Goal: Task Accomplishment & Management: Use online tool/utility

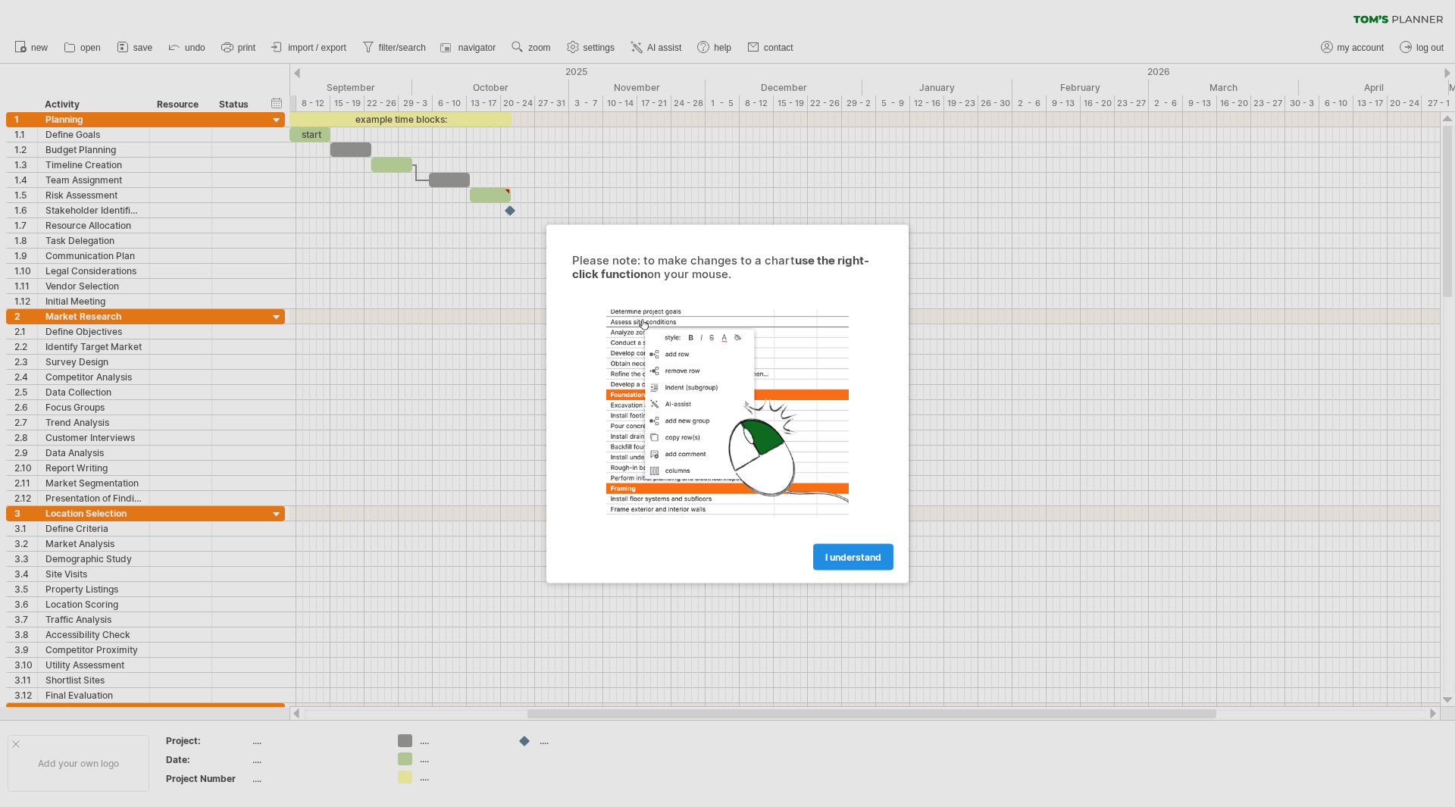
click at [855, 559] on span "I understand" at bounding box center [853, 556] width 56 height 11
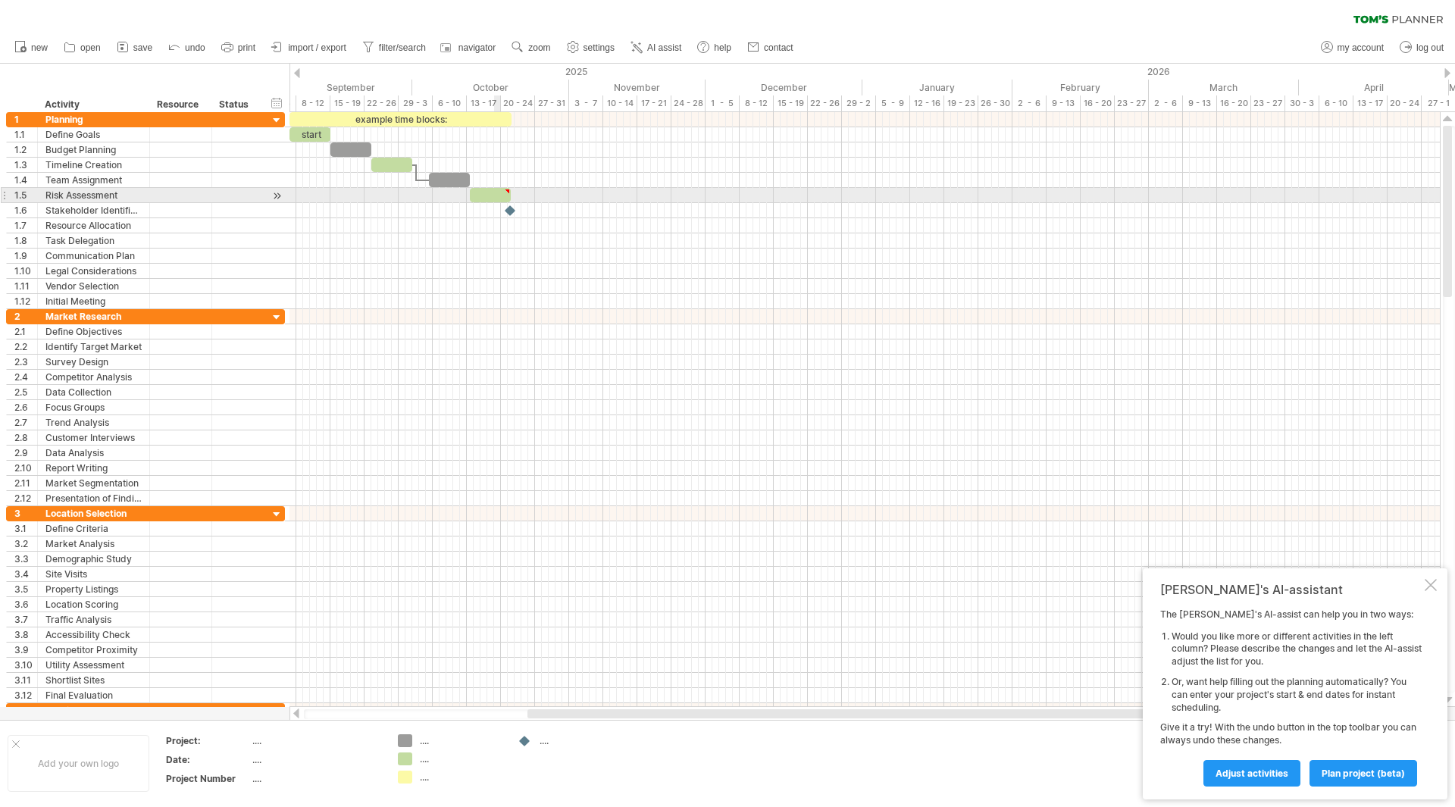
type textarea "**********"
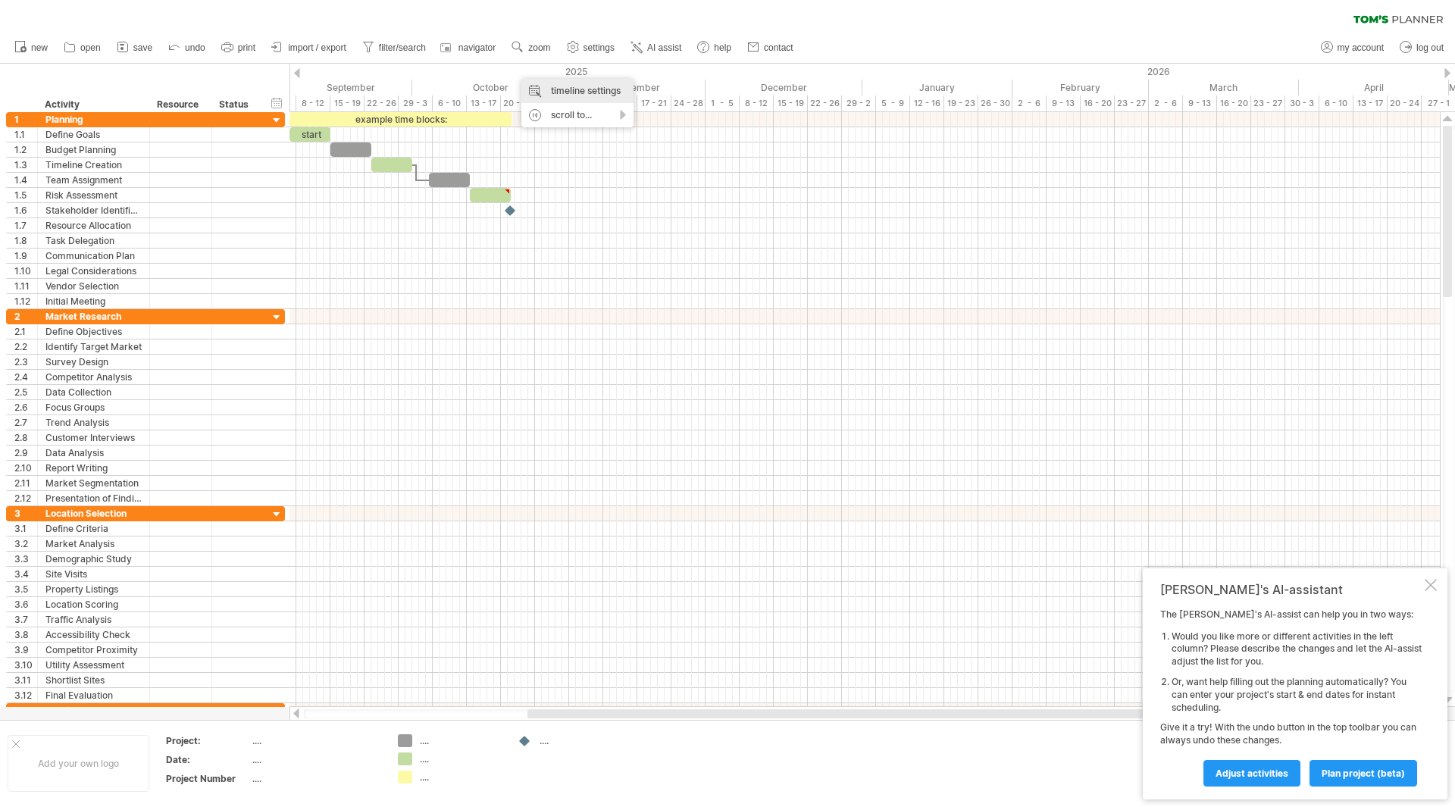
click at [597, 87] on div "timeline settings" at bounding box center [577, 91] width 112 height 24
select select "*"
select select "**"
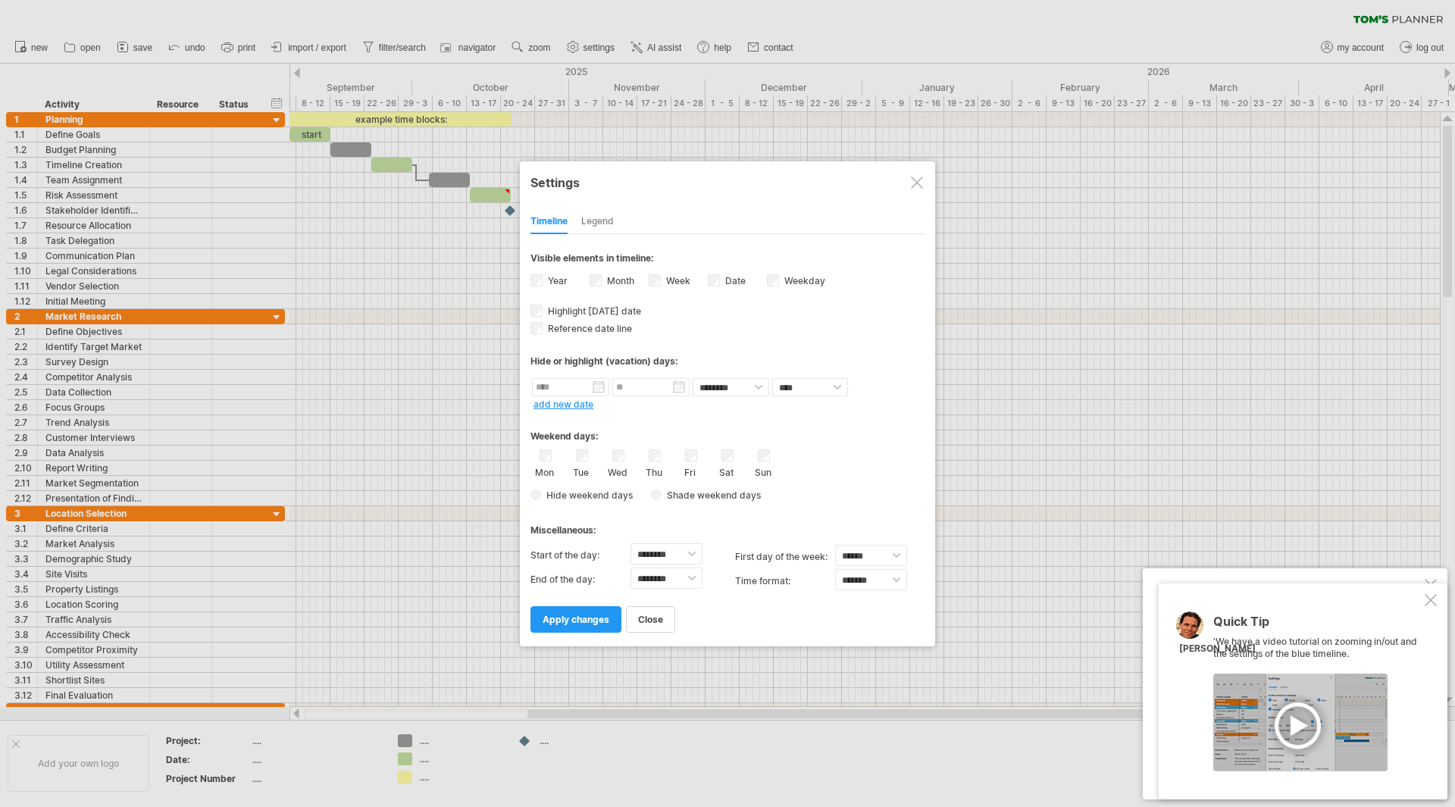
click at [590, 220] on div "Legend" at bounding box center [597, 222] width 33 height 24
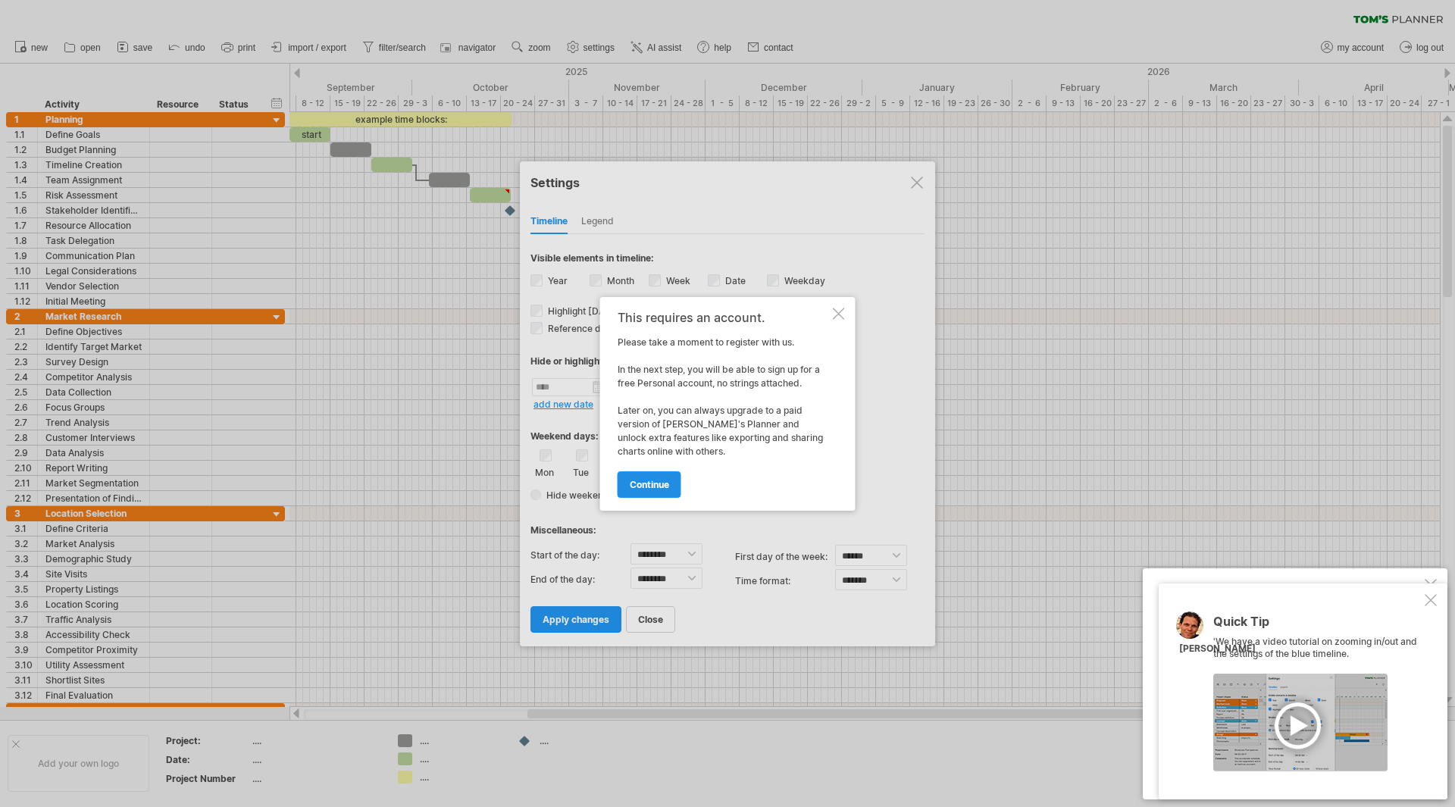
click at [646, 485] on span "continue" at bounding box center [649, 484] width 39 height 11
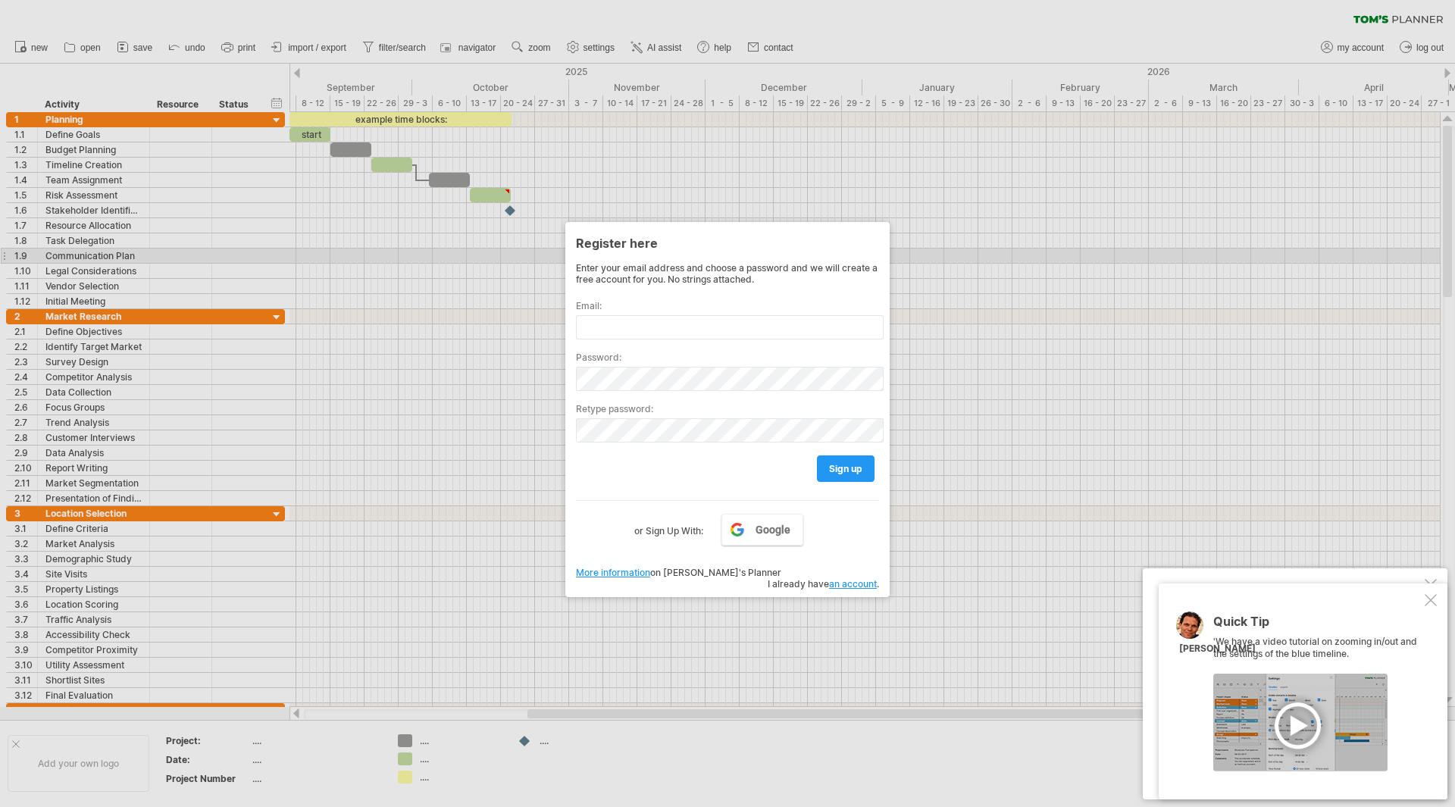
click at [443, 255] on div at bounding box center [727, 403] width 1455 height 807
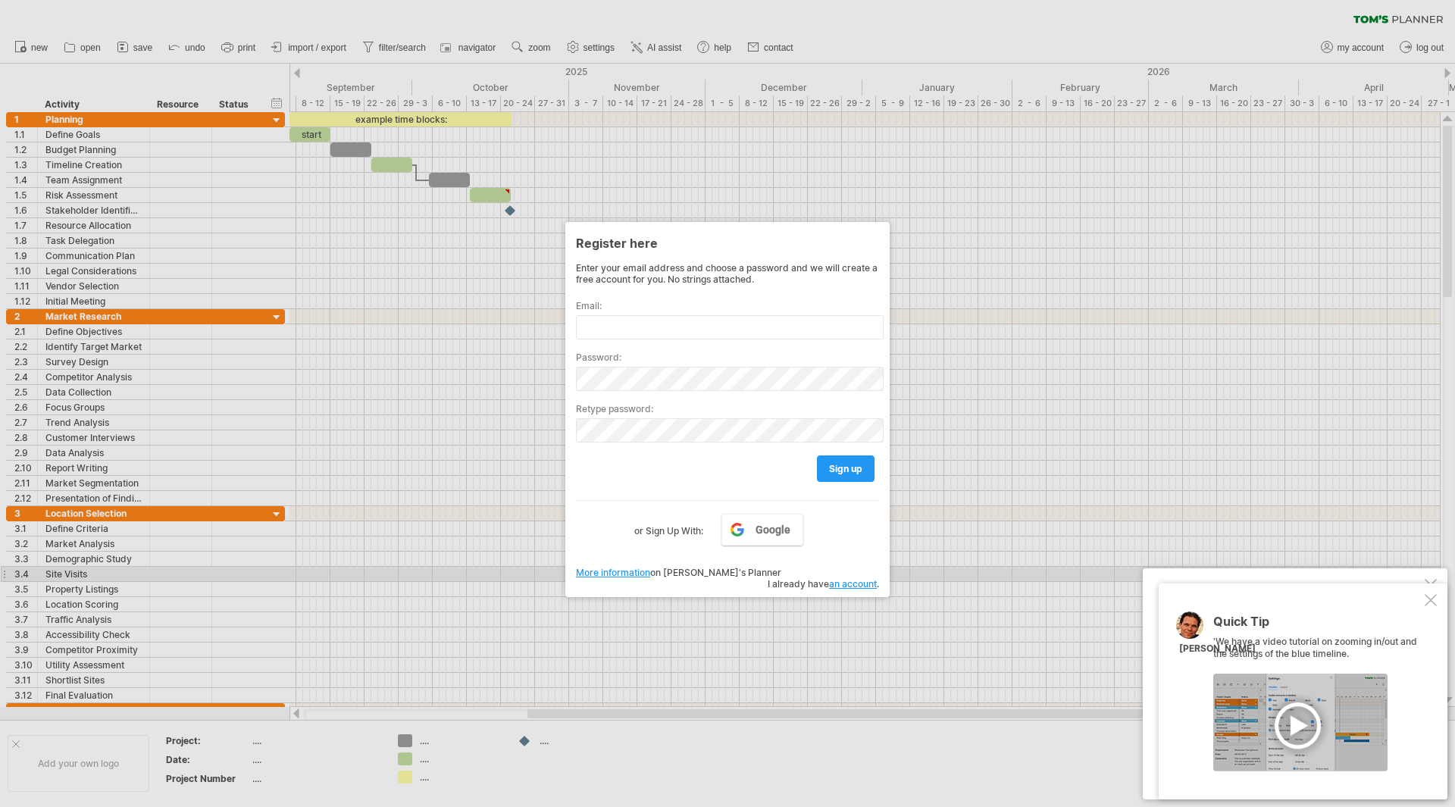
click at [608, 571] on link "More information" at bounding box center [613, 572] width 74 height 11
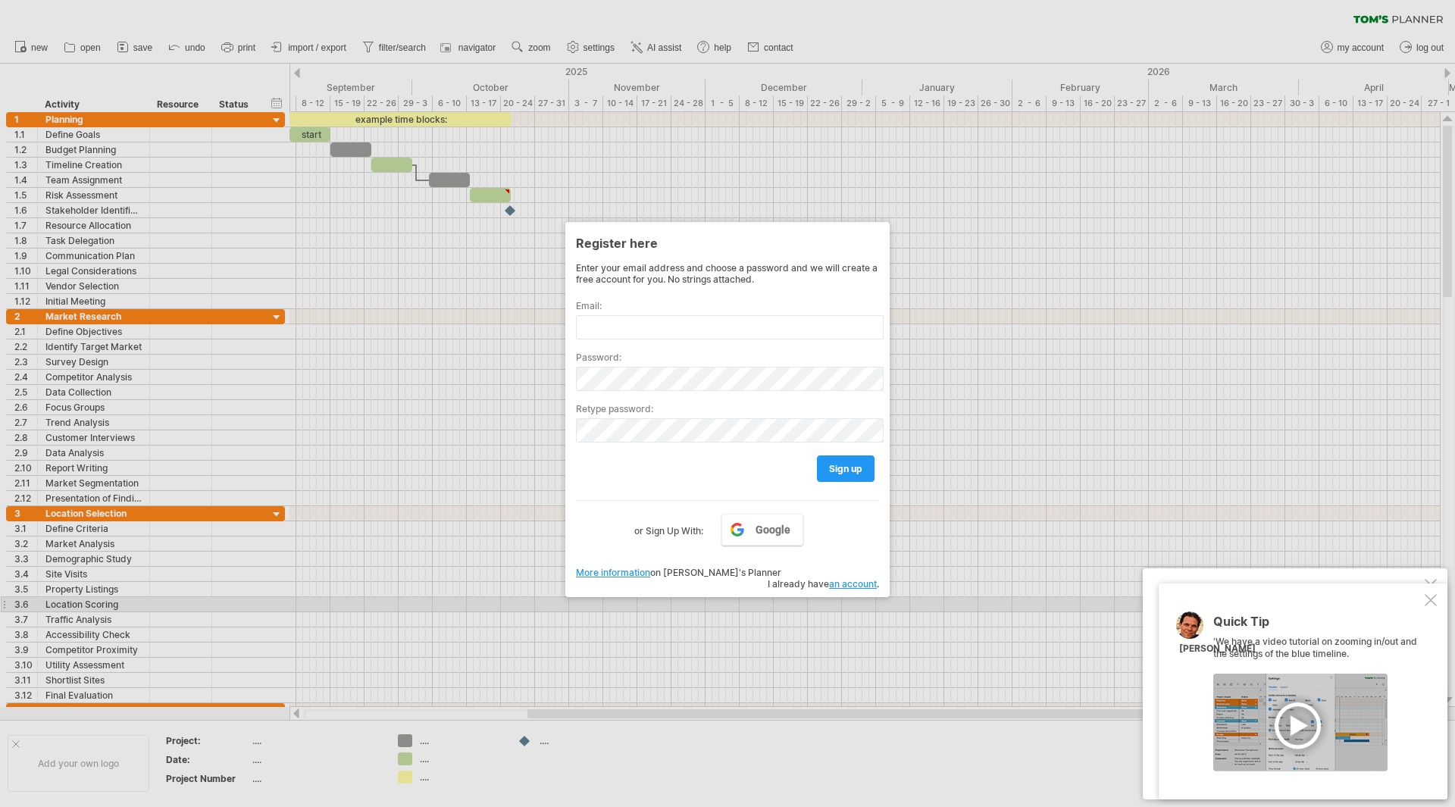
click at [1435, 599] on div at bounding box center [1430, 600] width 12 height 12
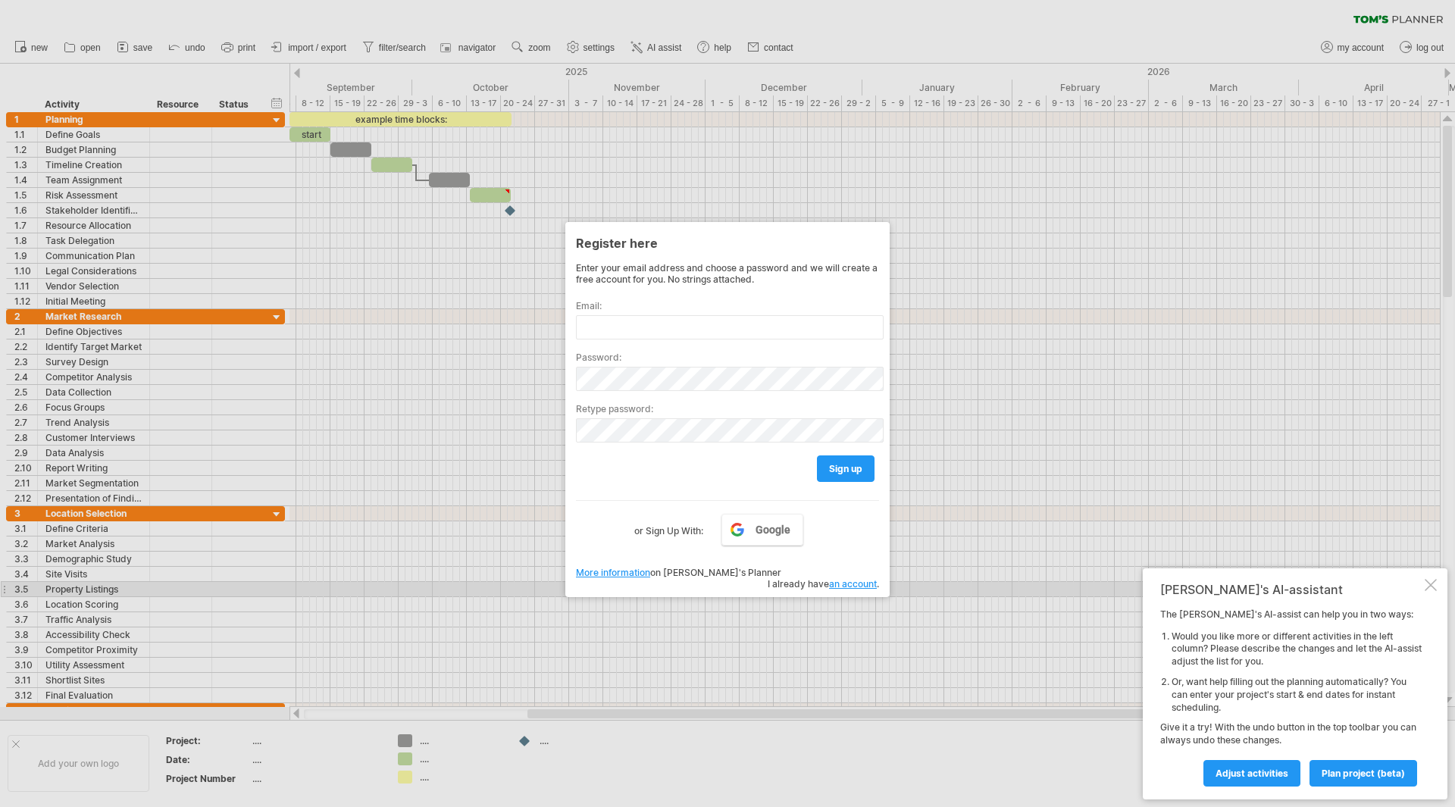
click at [1431, 582] on div at bounding box center [1430, 585] width 12 height 12
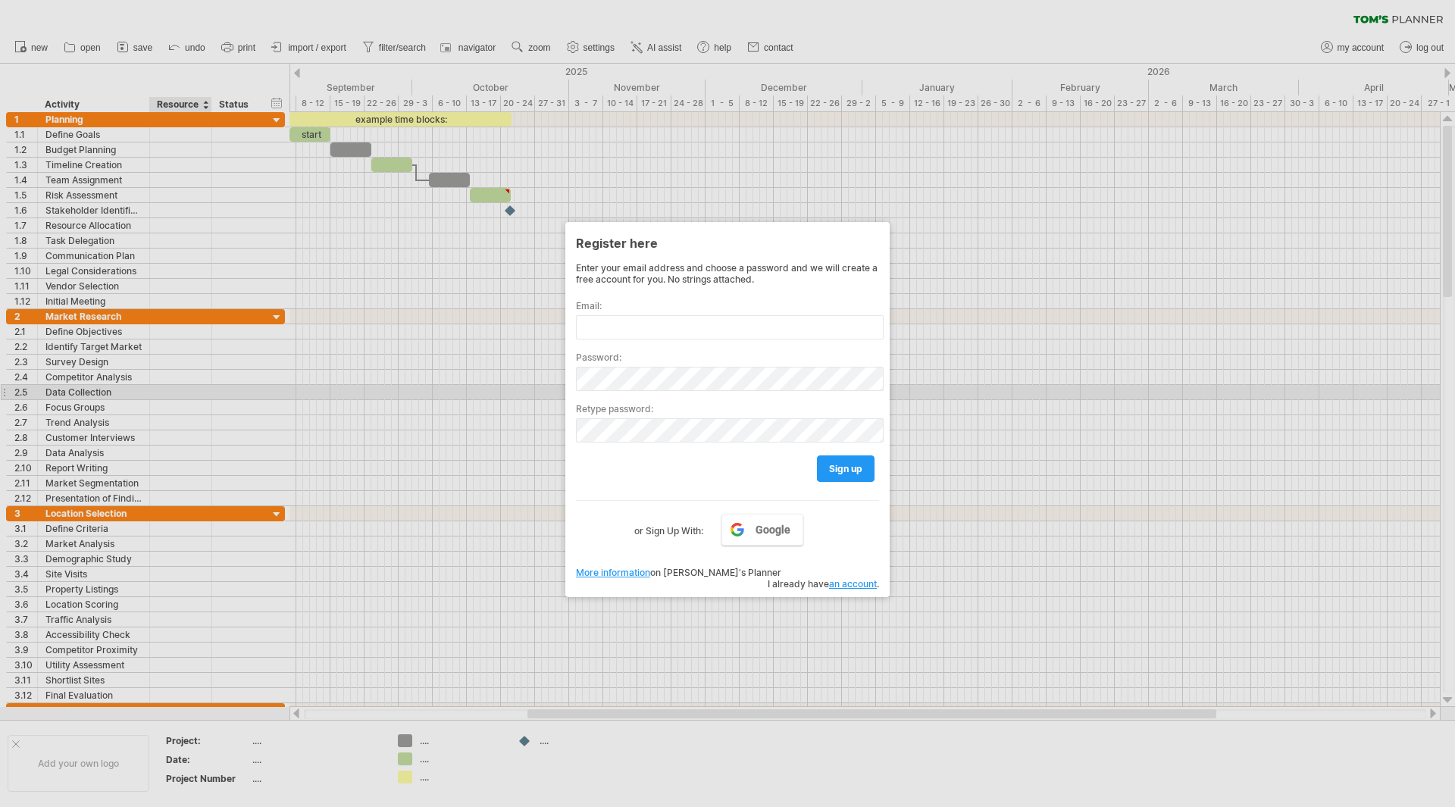
click at [194, 385] on div at bounding box center [727, 403] width 1455 height 807
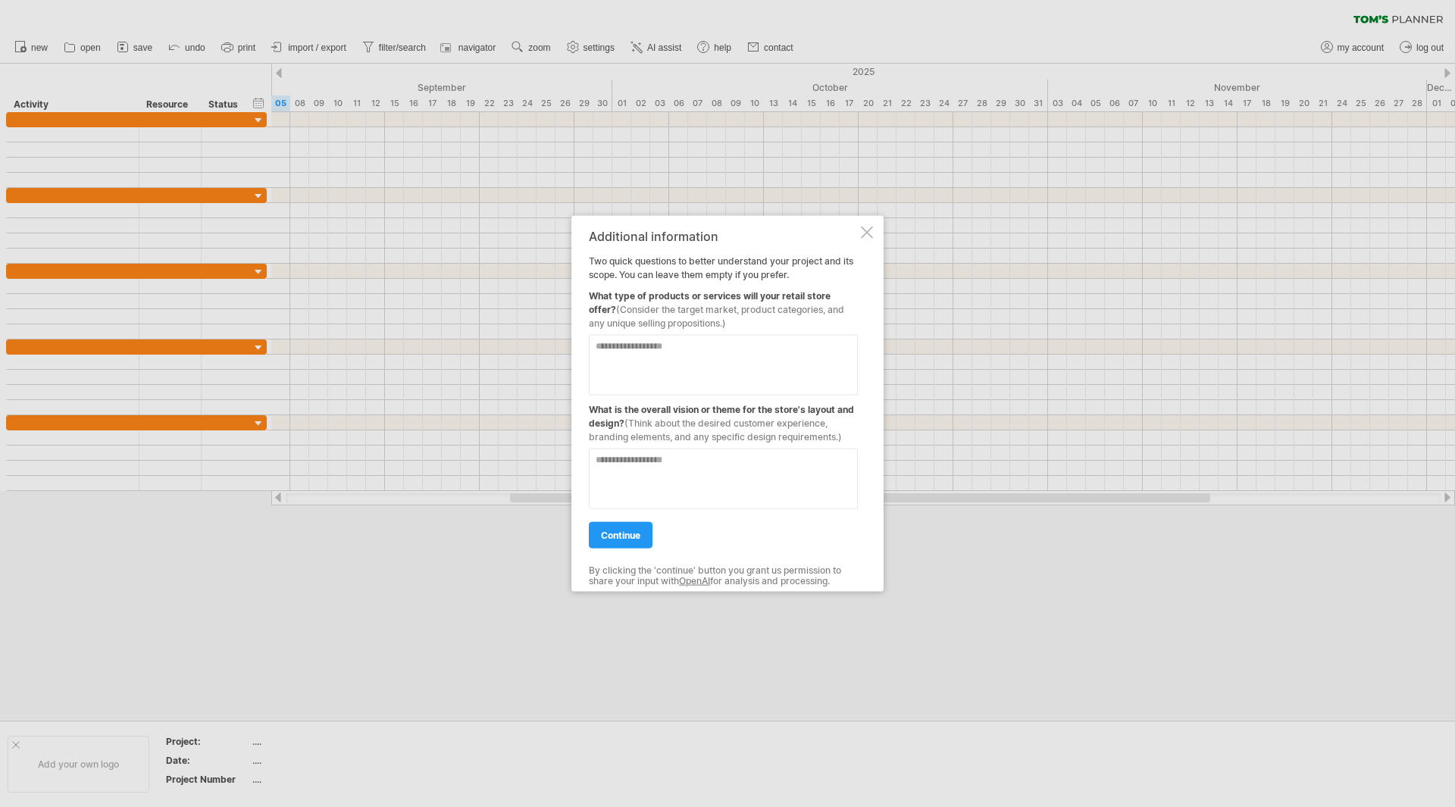
click at [711, 344] on textarea at bounding box center [723, 364] width 269 height 61
type textarea "*"
type textarea "**********"
click at [645, 461] on textarea at bounding box center [723, 478] width 269 height 61
type textarea "*********"
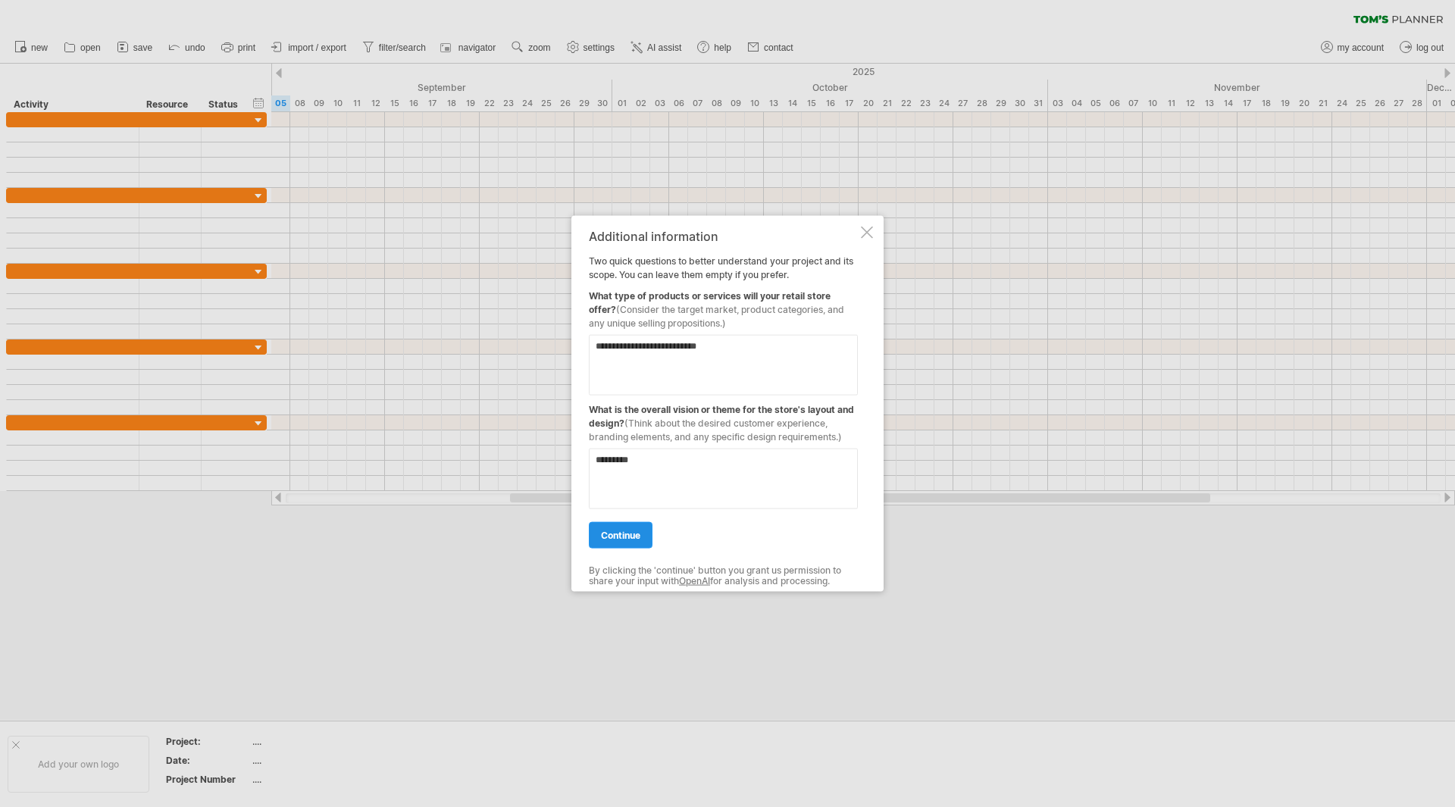
click at [624, 533] on span "continue" at bounding box center [620, 534] width 39 height 11
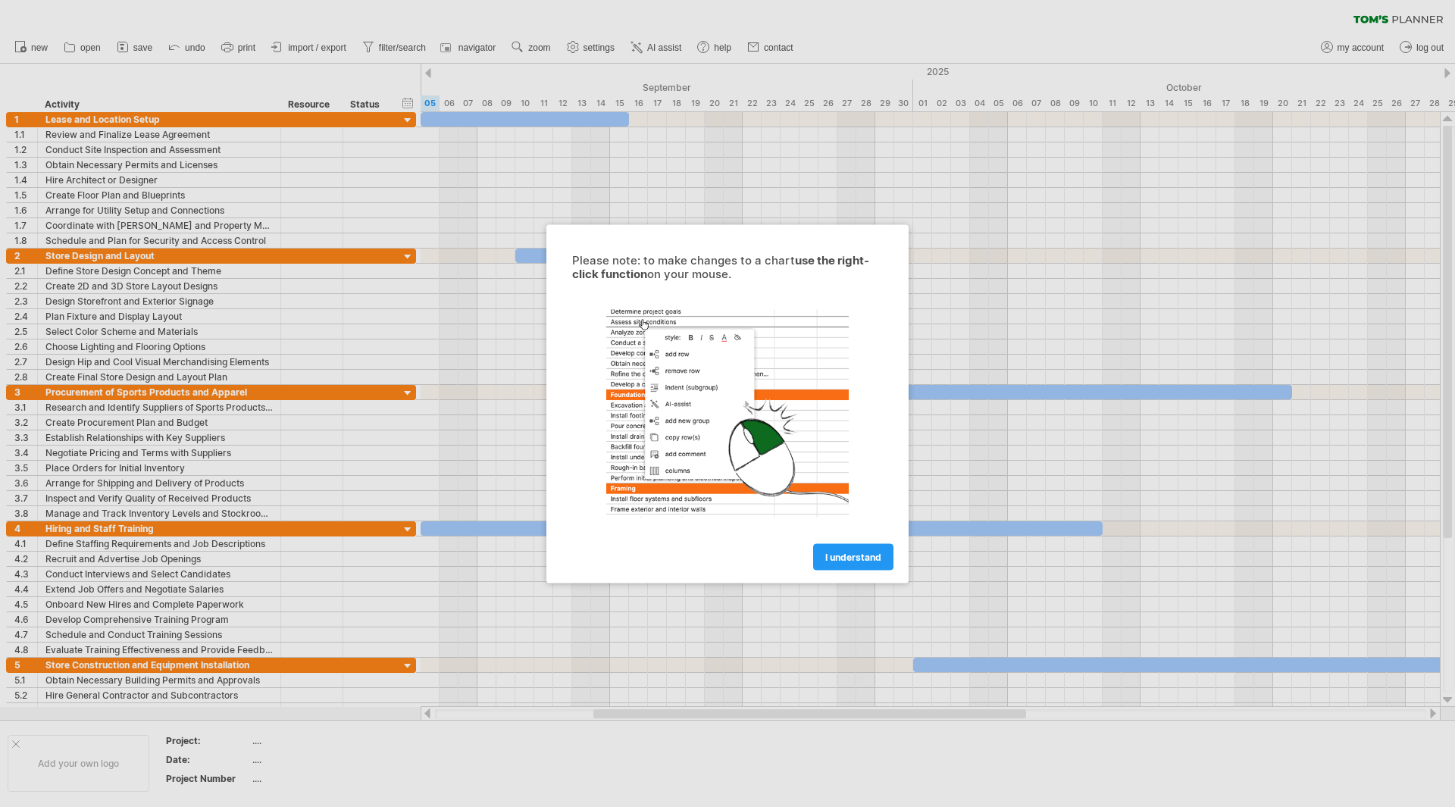
click at [833, 560] on span "I understand" at bounding box center [853, 556] width 56 height 11
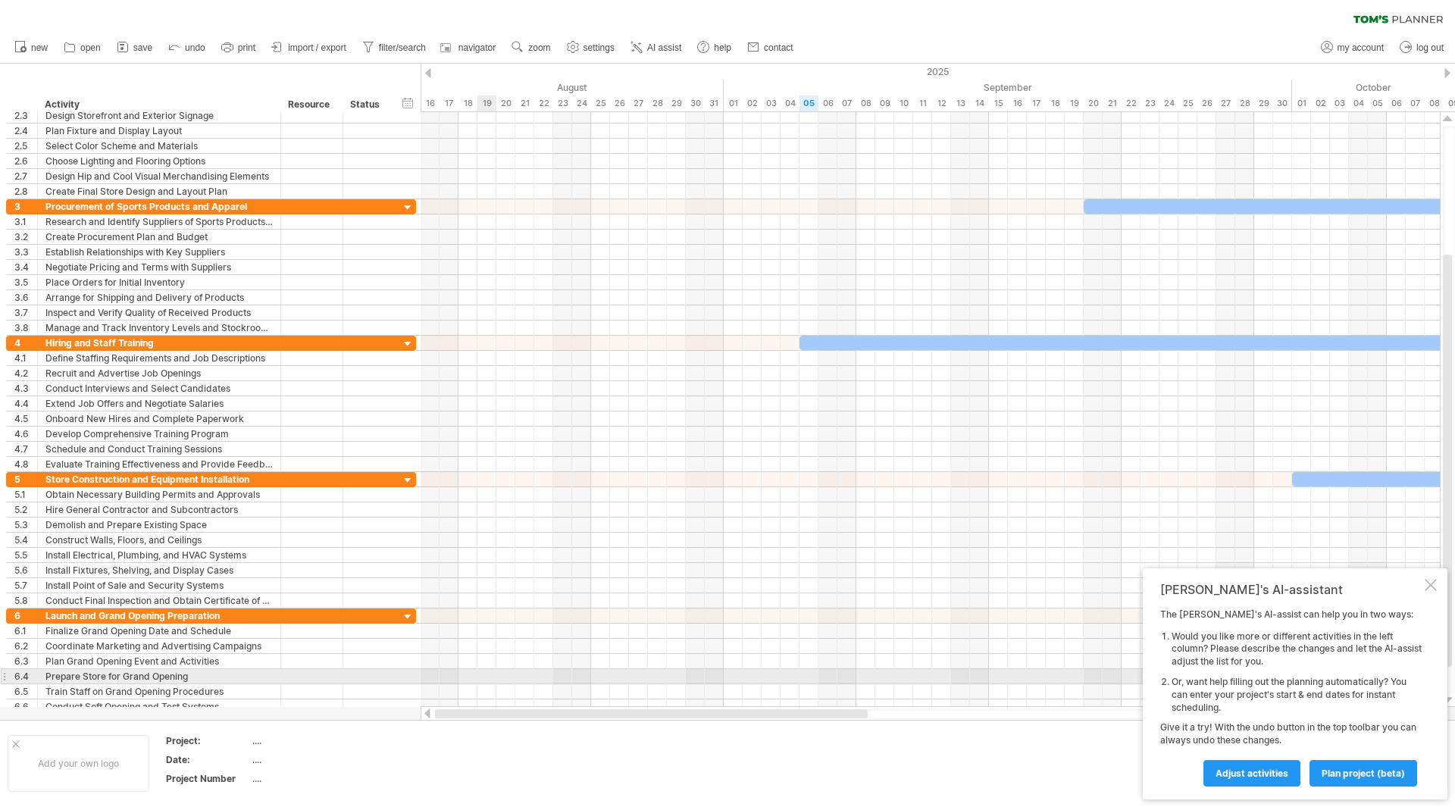
drag, startPoint x: 666, startPoint y: 714, endPoint x: 480, endPoint y: 682, distance: 189.1
click at [480, 682] on div "Trying to reach [DOMAIN_NAME] Connected again... 0% clear filter new 1" at bounding box center [727, 403] width 1455 height 807
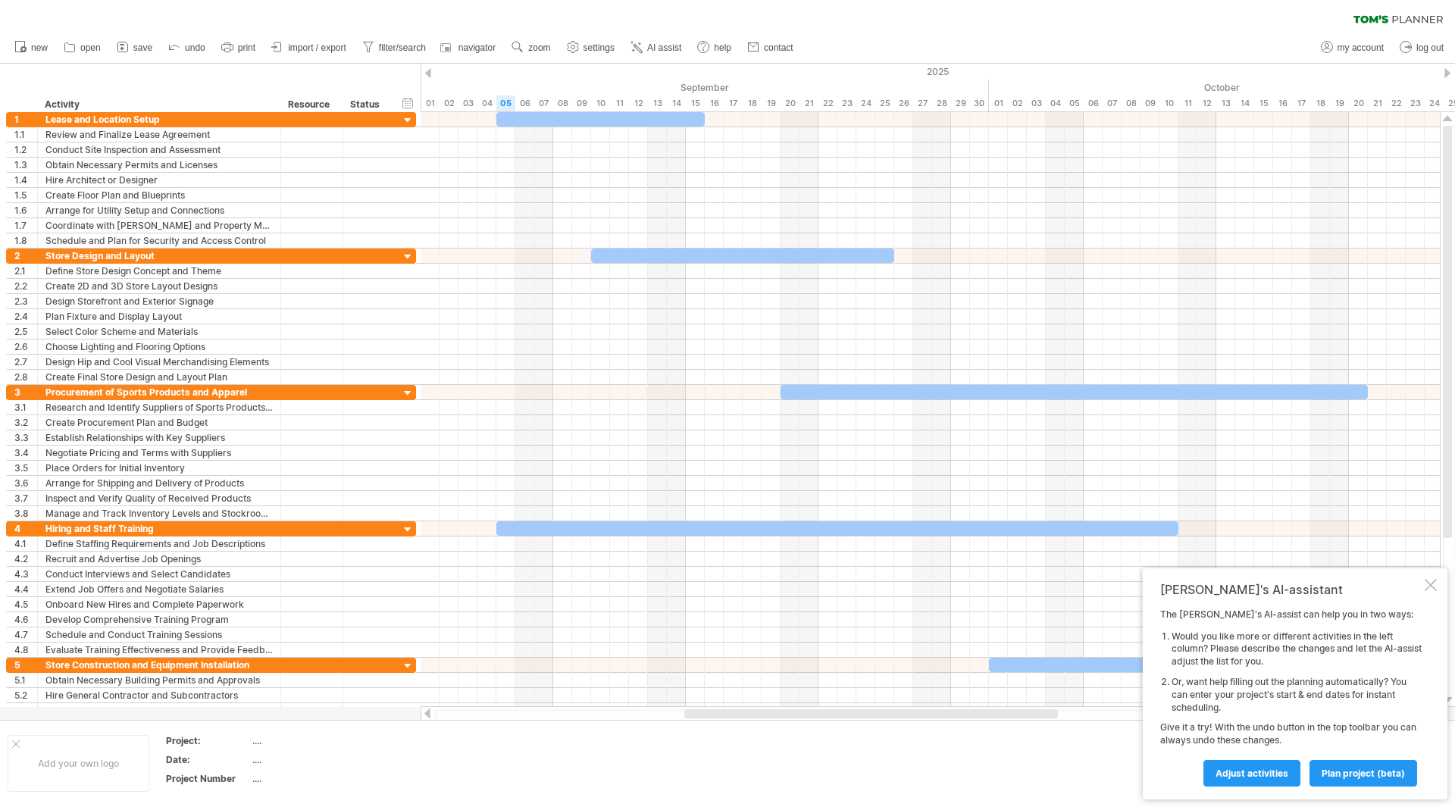
drag, startPoint x: 672, startPoint y: 715, endPoint x: 784, endPoint y: 722, distance: 112.3
click at [784, 722] on div "Trying to reach [DOMAIN_NAME] Connected again... 0% clear filter new 1" at bounding box center [727, 403] width 1455 height 807
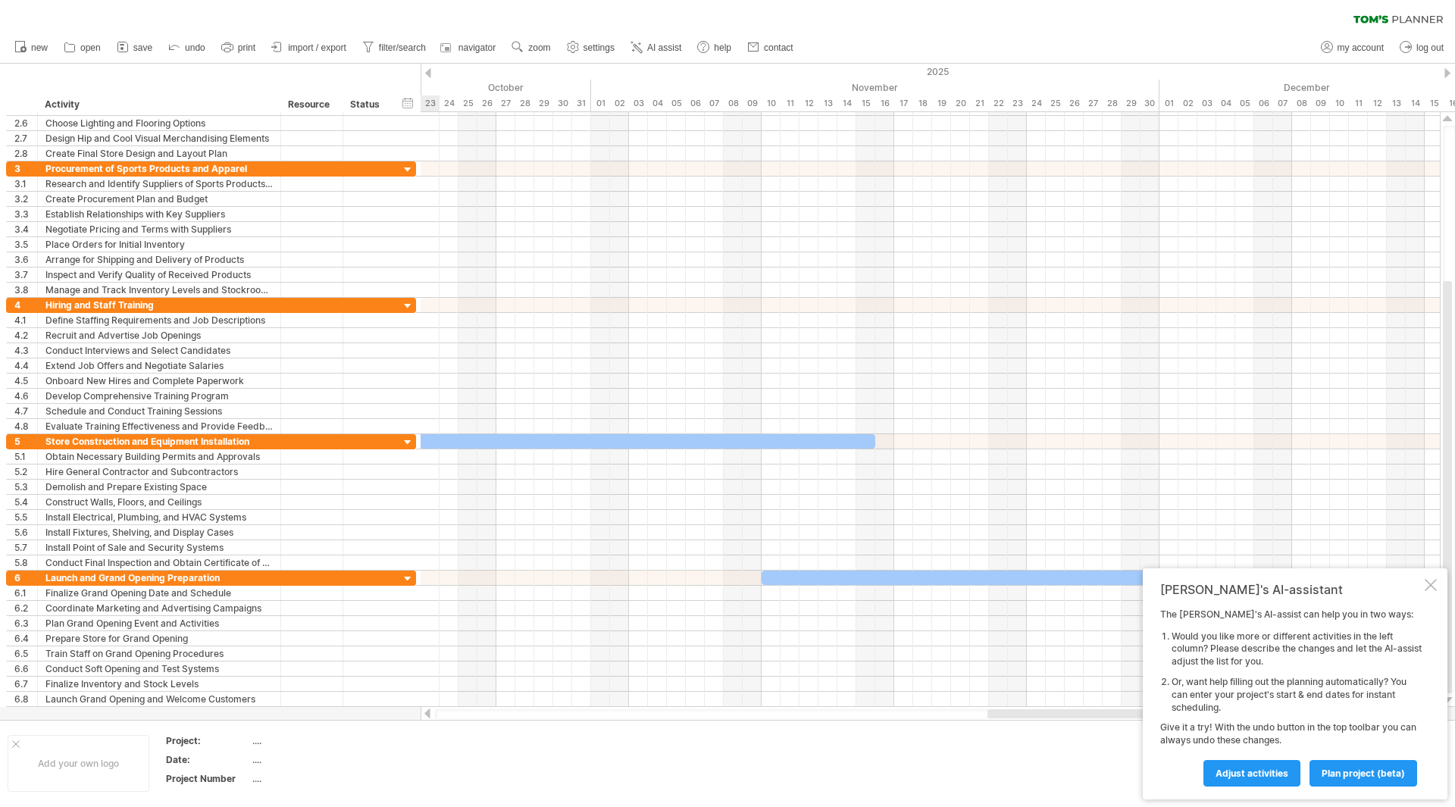
drag, startPoint x: 752, startPoint y: 714, endPoint x: 1150, endPoint y: 712, distance: 398.5
click at [1150, 712] on div "Trying to reach [DOMAIN_NAME] Connected again... 0% clear filter new 1" at bounding box center [727, 403] width 1455 height 807
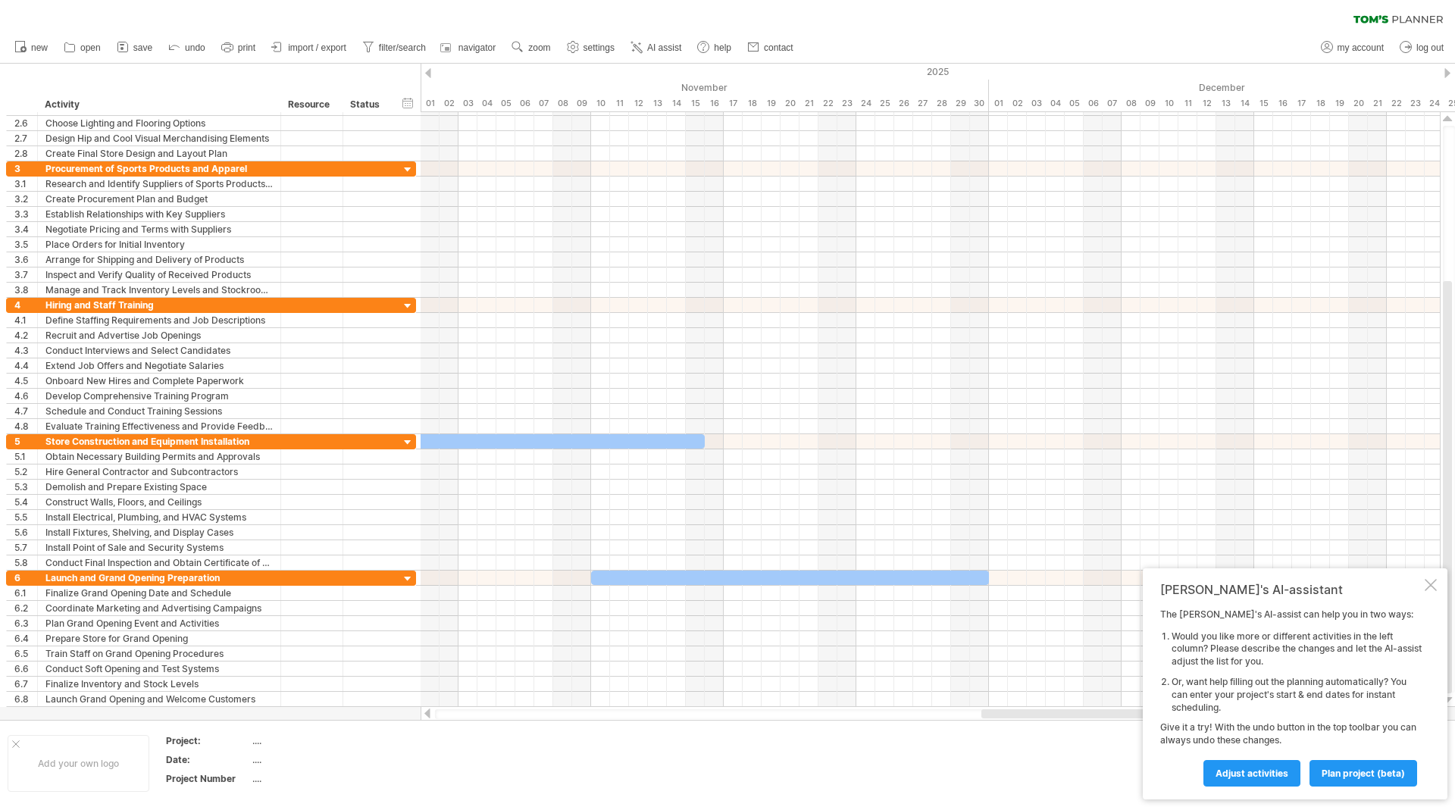
drag, startPoint x: 955, startPoint y: 715, endPoint x: 1022, endPoint y: 714, distance: 66.7
click at [1022, 714] on div at bounding box center [1190, 713] width 419 height 9
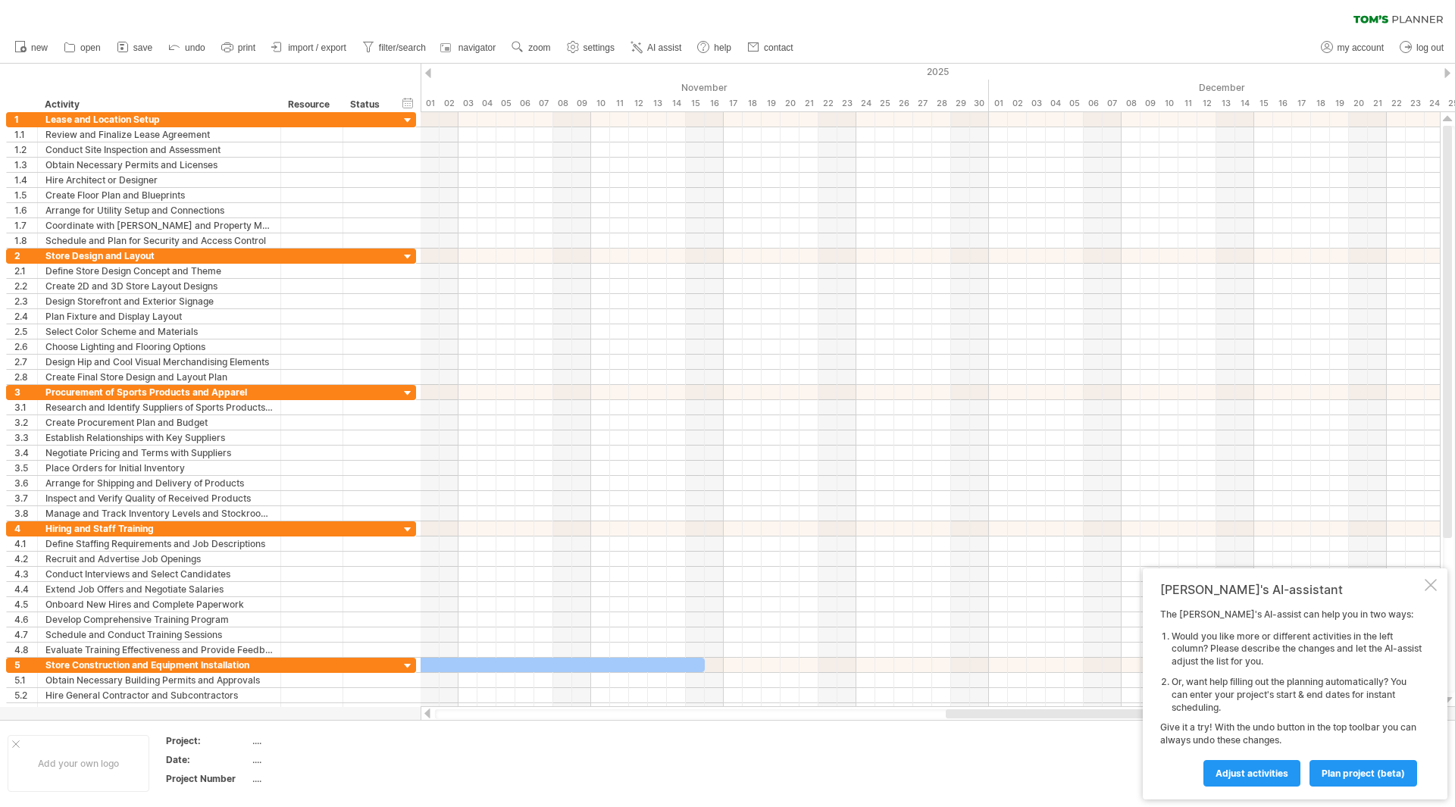
drag, startPoint x: 1120, startPoint y: 720, endPoint x: 933, endPoint y: 723, distance: 186.4
click at [933, 723] on div "Add your own logo Project: .... Date: .... Project Number ...." at bounding box center [727, 763] width 1455 height 86
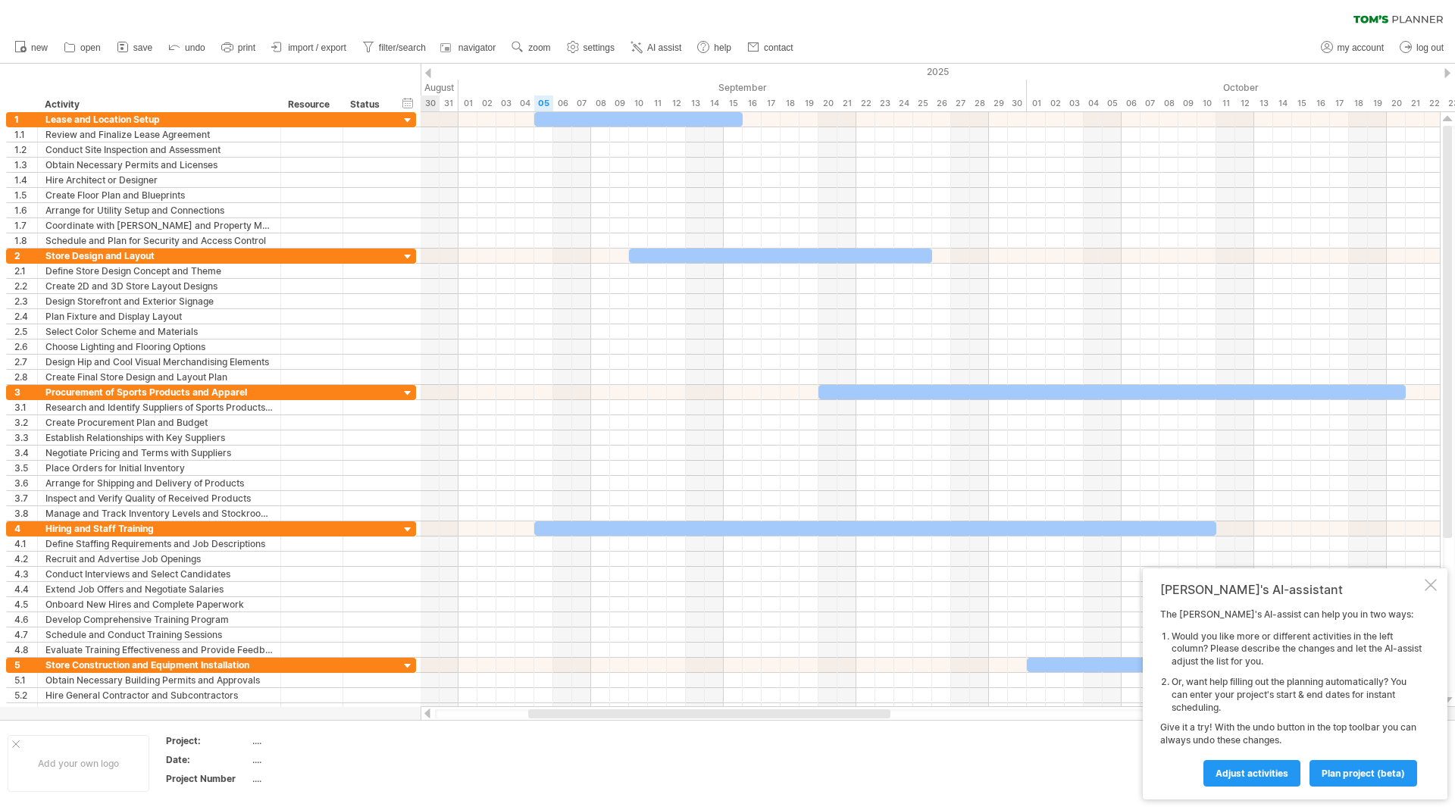
drag, startPoint x: 967, startPoint y: 711, endPoint x: 549, endPoint y: 732, distance: 418.0
click at [549, 732] on div "Trying to reach [DOMAIN_NAME] Connected again... 0% clear filter new 1" at bounding box center [727, 403] width 1455 height 807
